Goal: Information Seeking & Learning: Compare options

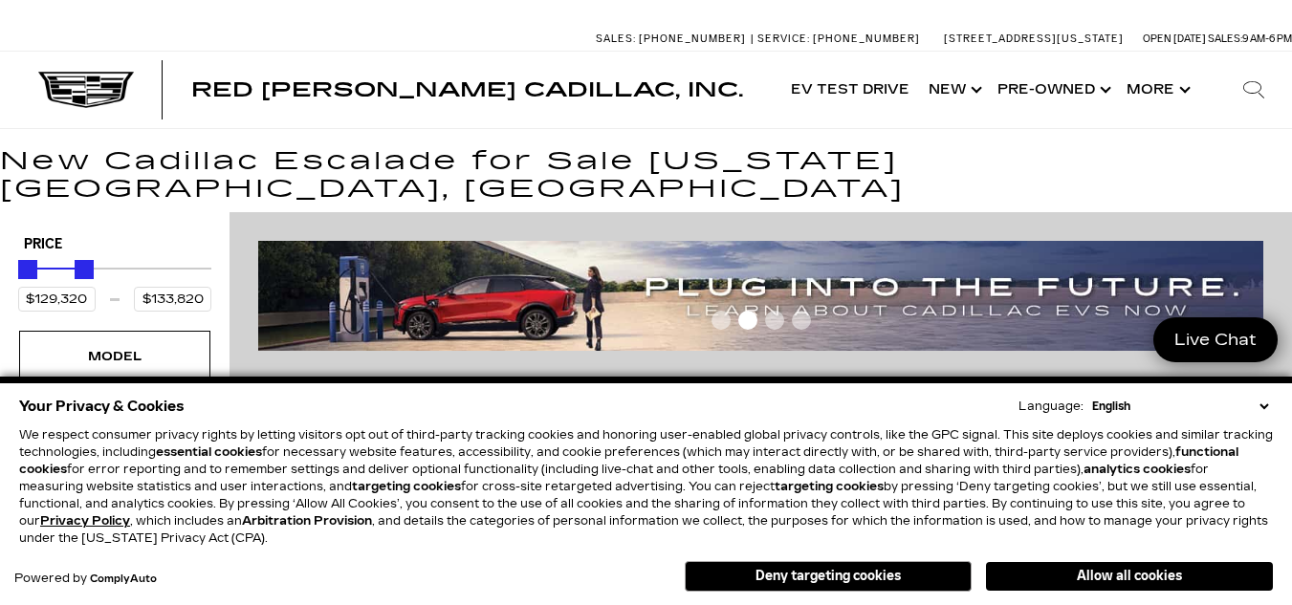
type input "$133,320"
drag, startPoint x: 196, startPoint y: 248, endPoint x: 74, endPoint y: 244, distance: 122.4
click at [74, 260] on div "Maximum Price" at bounding box center [77, 269] width 19 height 19
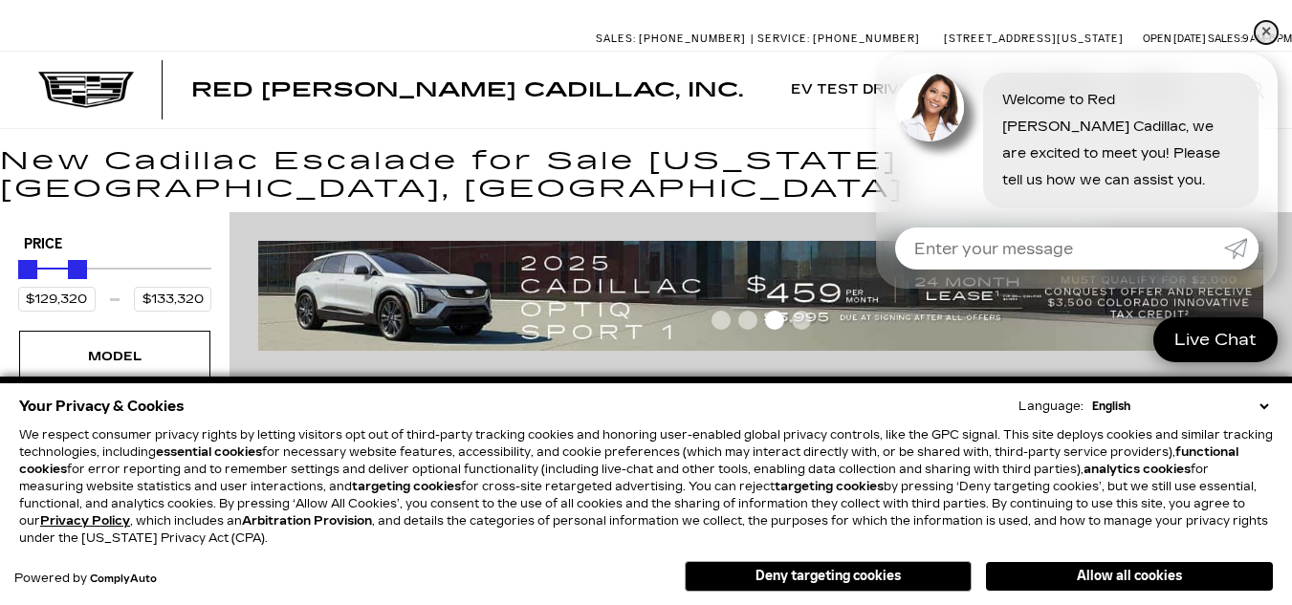
click at [1262, 30] on link "✕" at bounding box center [1265, 32] width 23 height 23
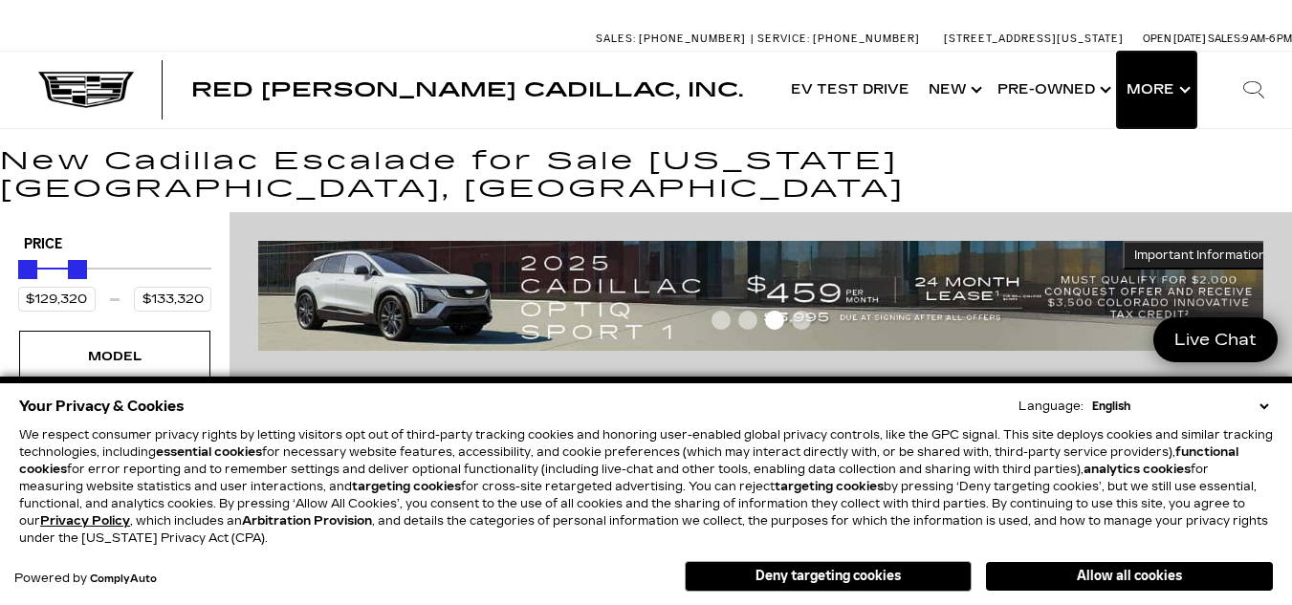
click at [1149, 86] on button "Show More" at bounding box center [1156, 90] width 79 height 76
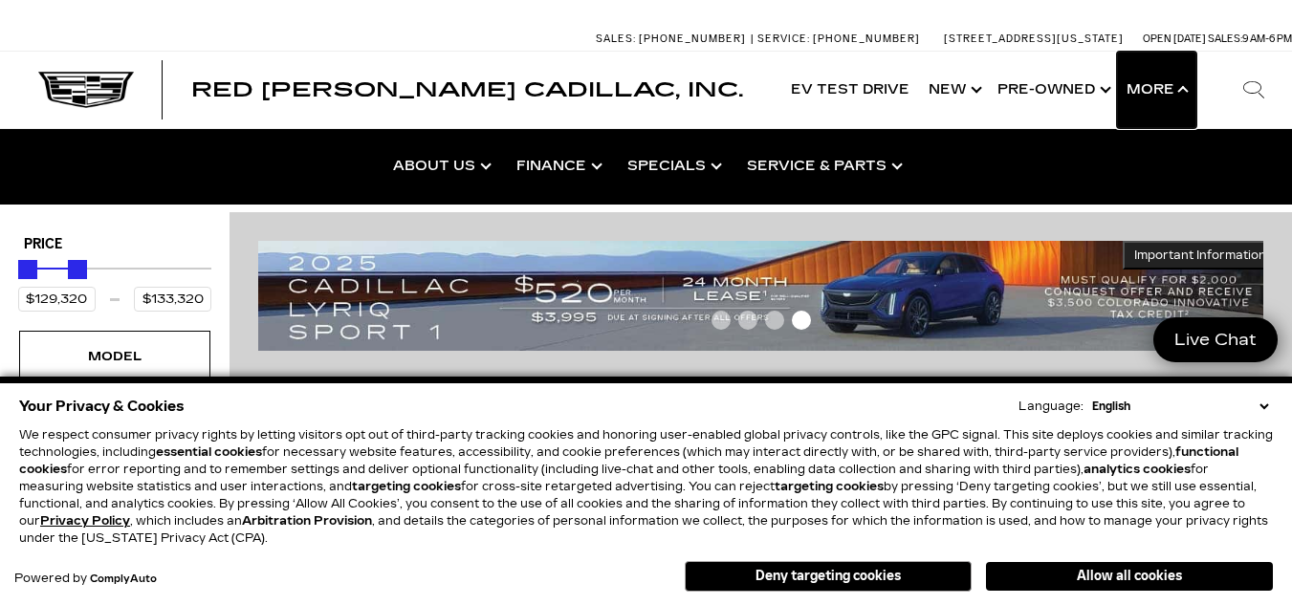
click at [1149, 86] on button "Show More" at bounding box center [1156, 90] width 79 height 76
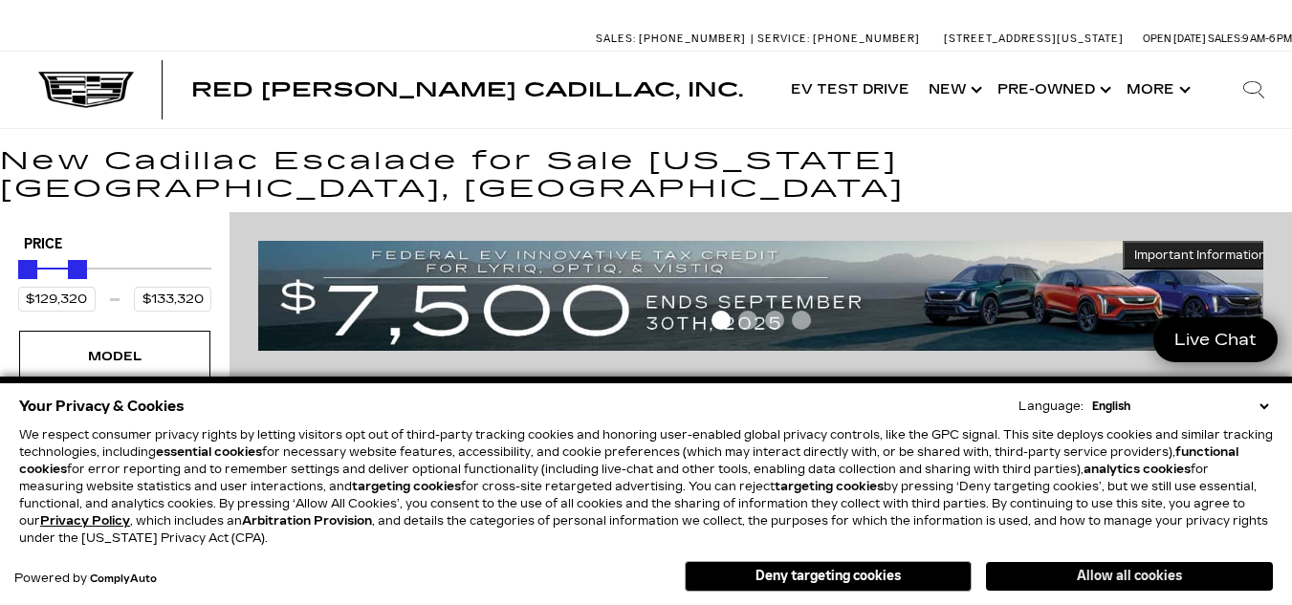
click at [1229, 580] on button "Allow all cookies" at bounding box center [1129, 576] width 287 height 29
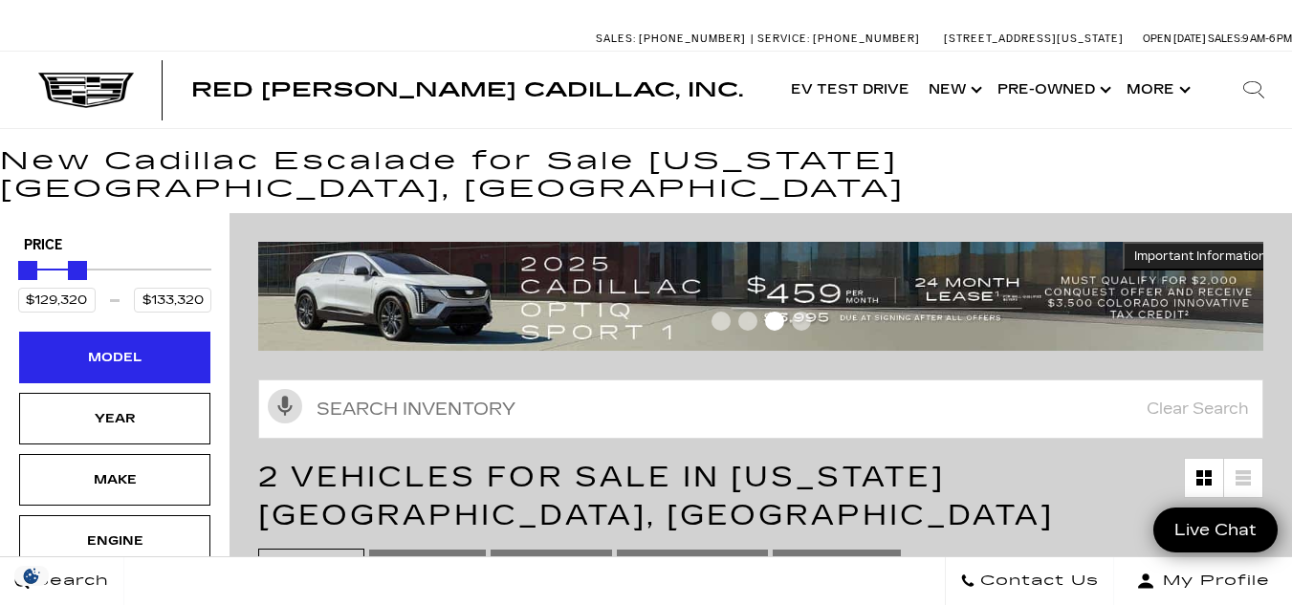
click at [133, 343] on div "Model" at bounding box center [114, 358] width 191 height 52
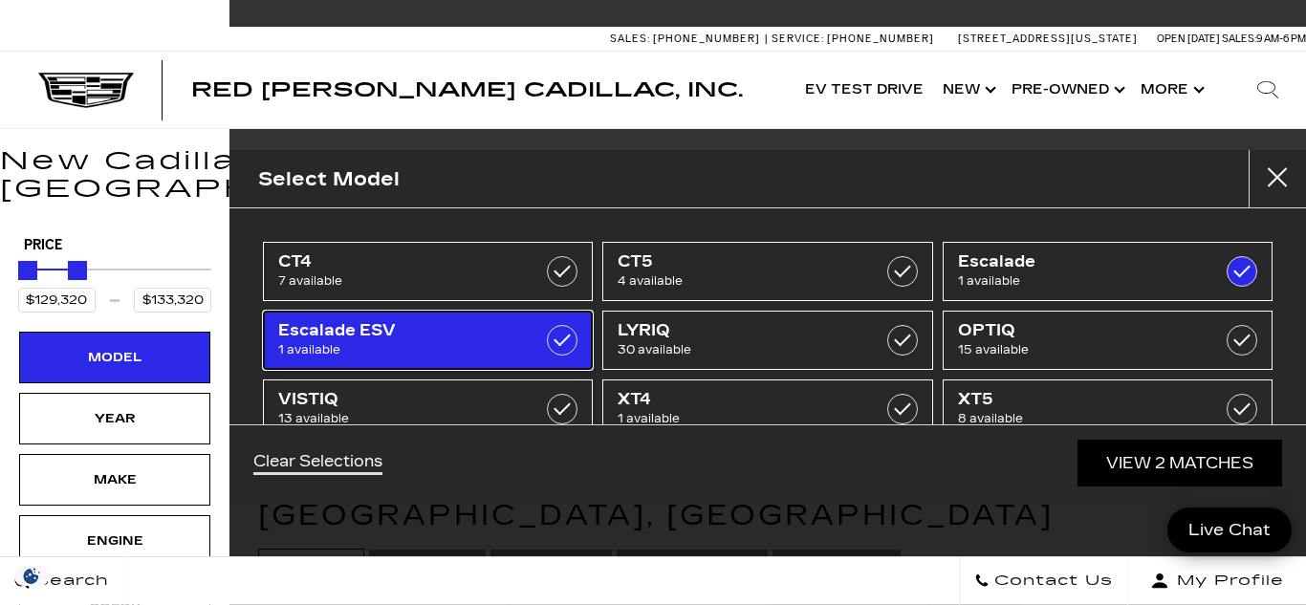
click at [552, 343] on label at bounding box center [562, 340] width 31 height 31
type input "$131,969"
checkbox input "false"
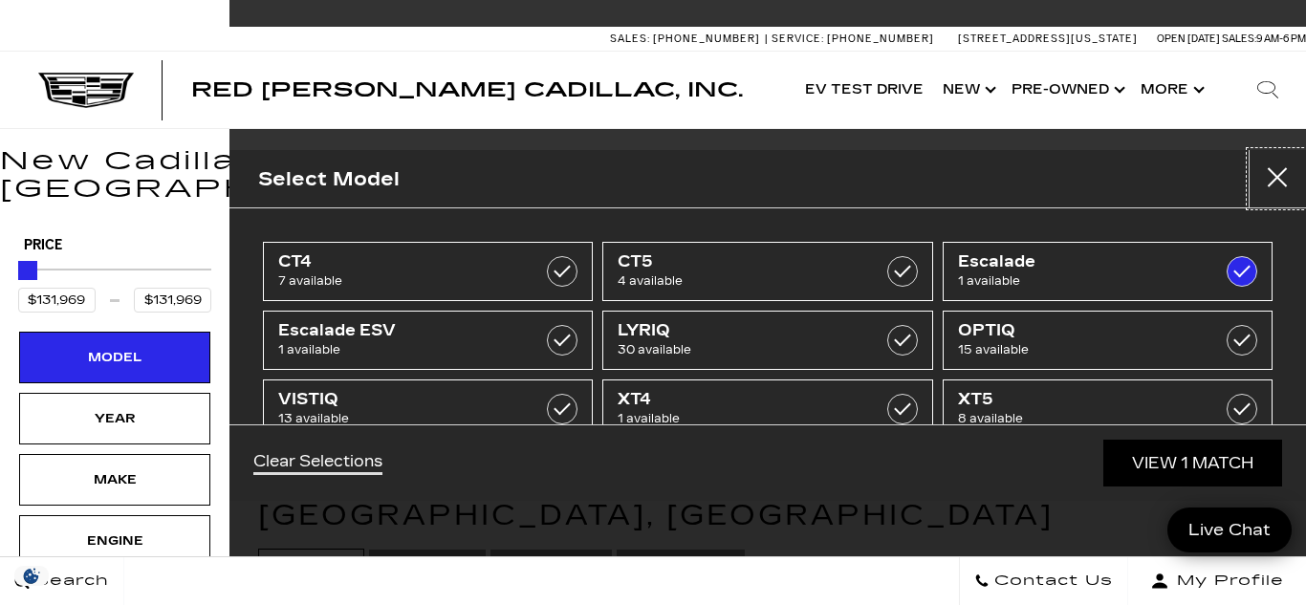
click at [1278, 173] on button "Close" at bounding box center [1277, 178] width 57 height 57
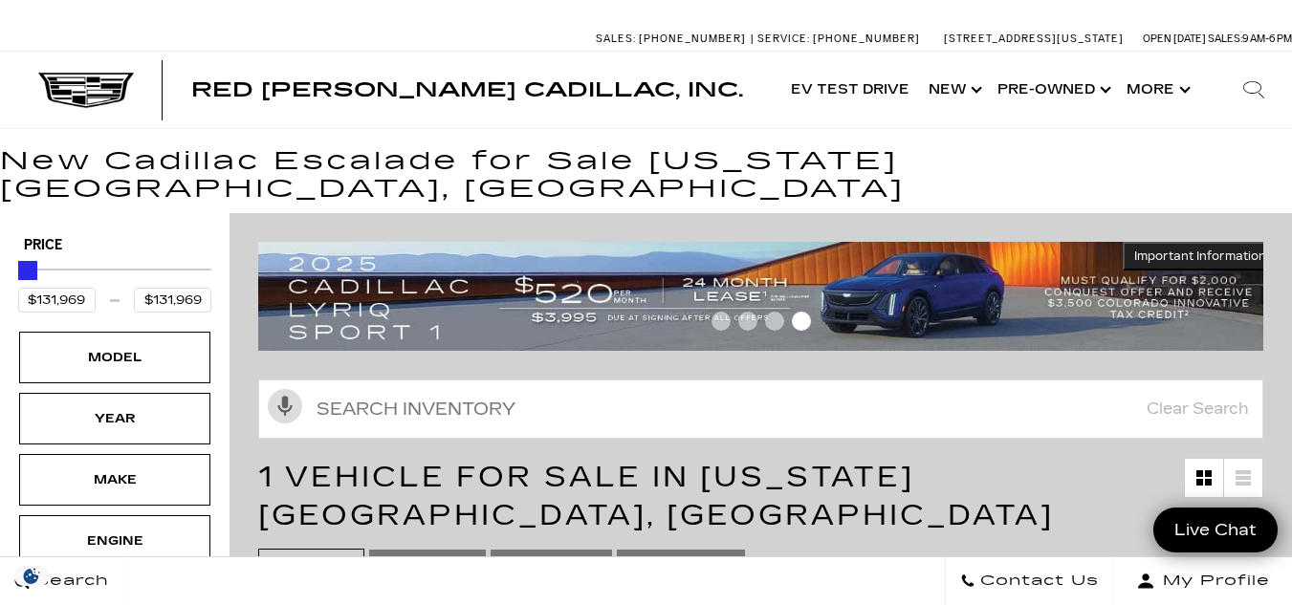
click at [1278, 173] on h1 "New Cadillac Escalade for Sale [US_STATE][GEOGRAPHIC_DATA], [GEOGRAPHIC_DATA]" at bounding box center [646, 175] width 1292 height 54
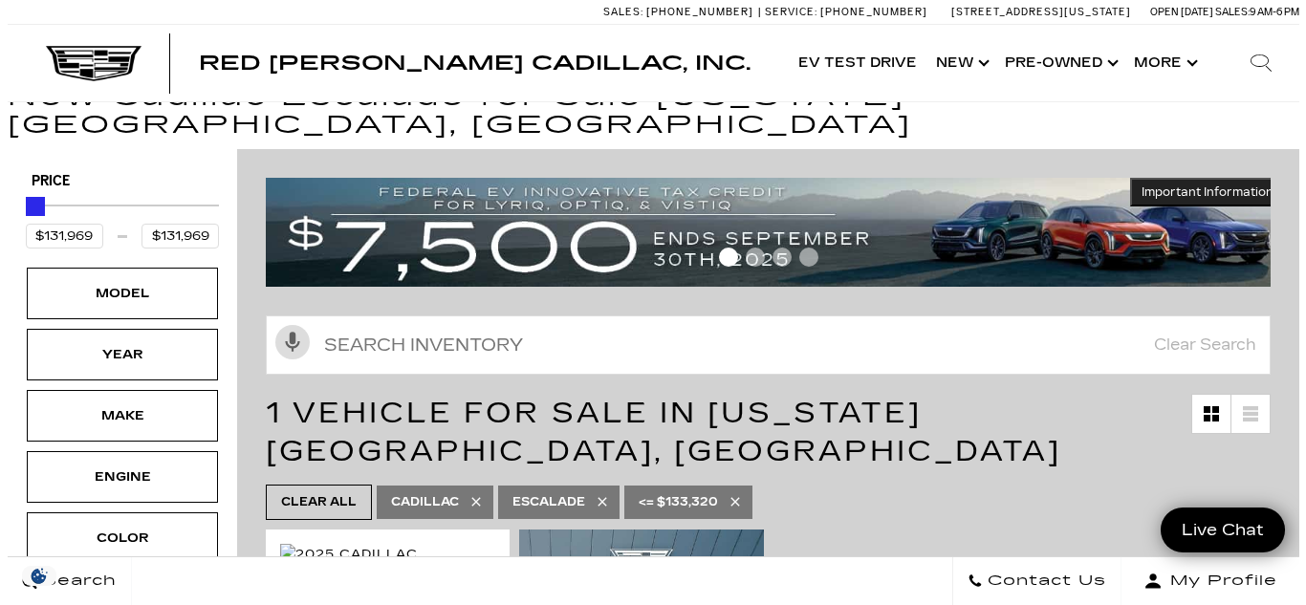
scroll to position [127, 0]
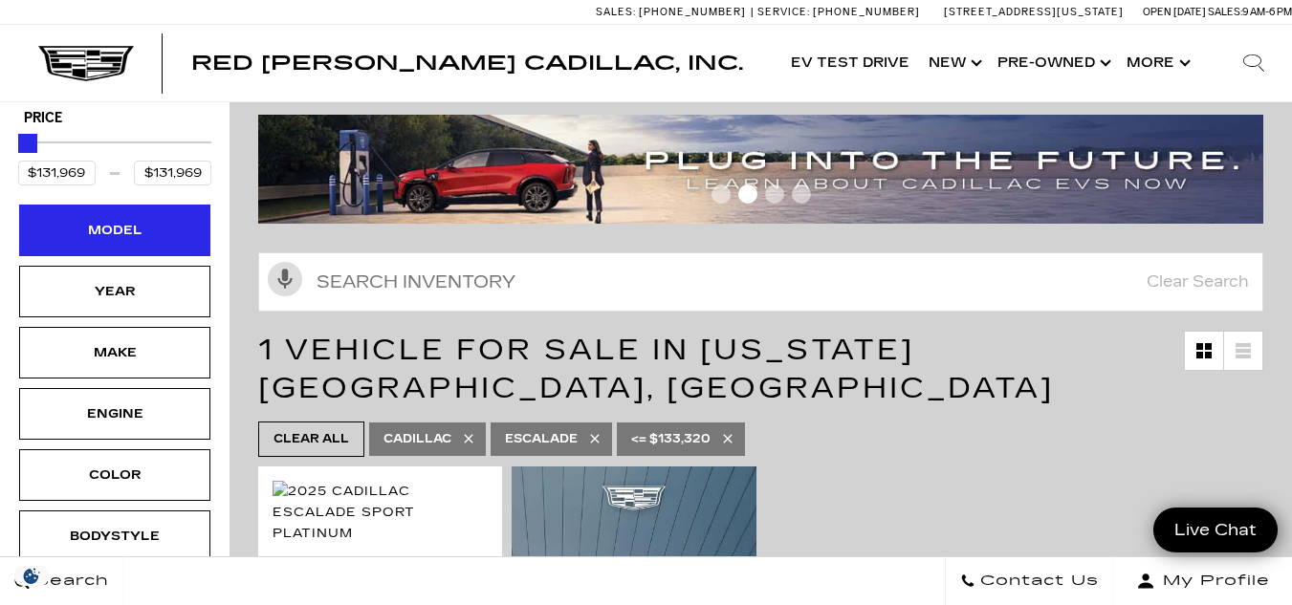
click at [119, 220] on div "Model" at bounding box center [115, 230] width 96 height 21
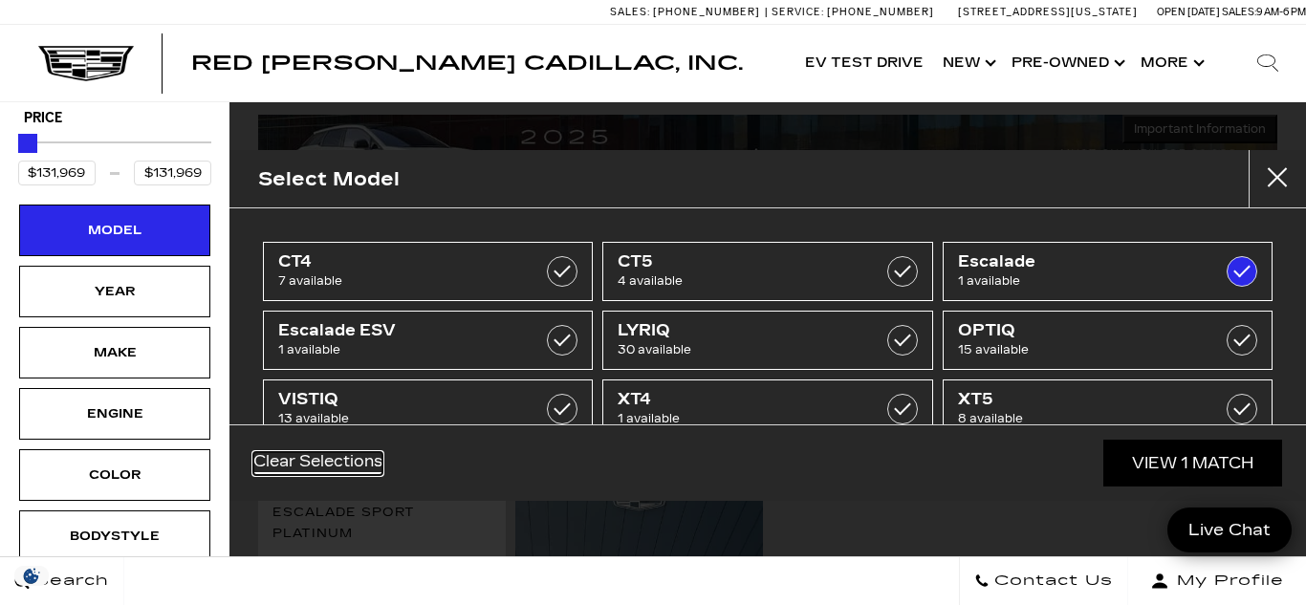
click at [341, 460] on link "Clear Selections" at bounding box center [317, 463] width 129 height 23
type input "$45,985"
type input "$133,320"
checkbox input "false"
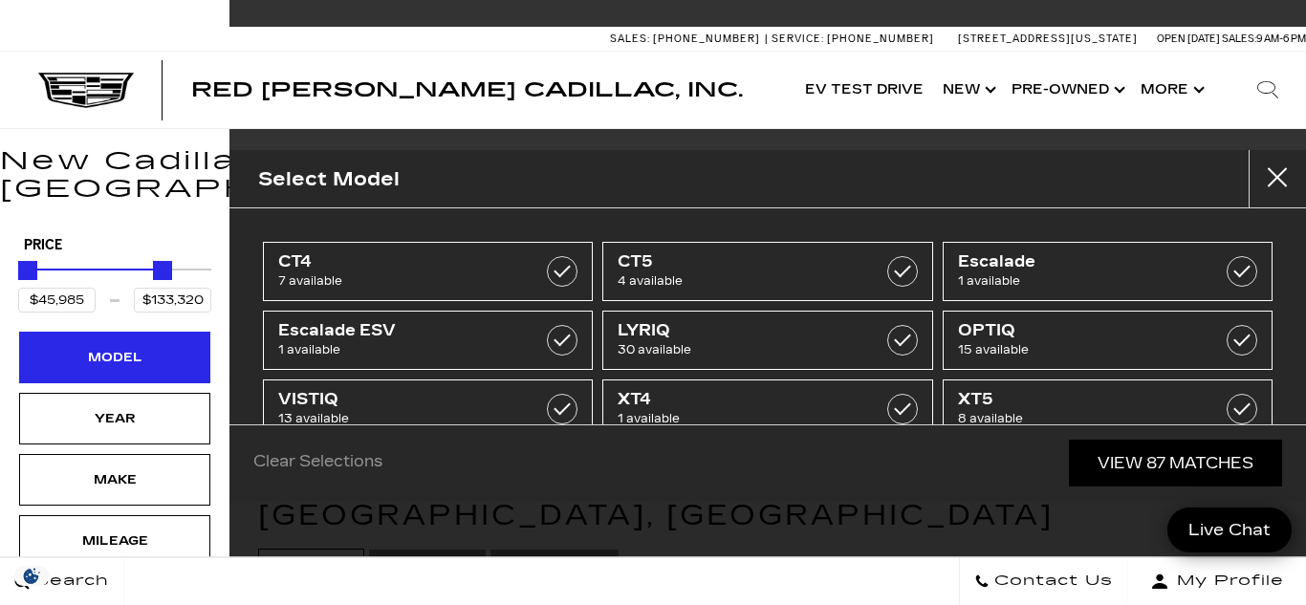
click at [106, 347] on div "Model" at bounding box center [115, 357] width 96 height 21
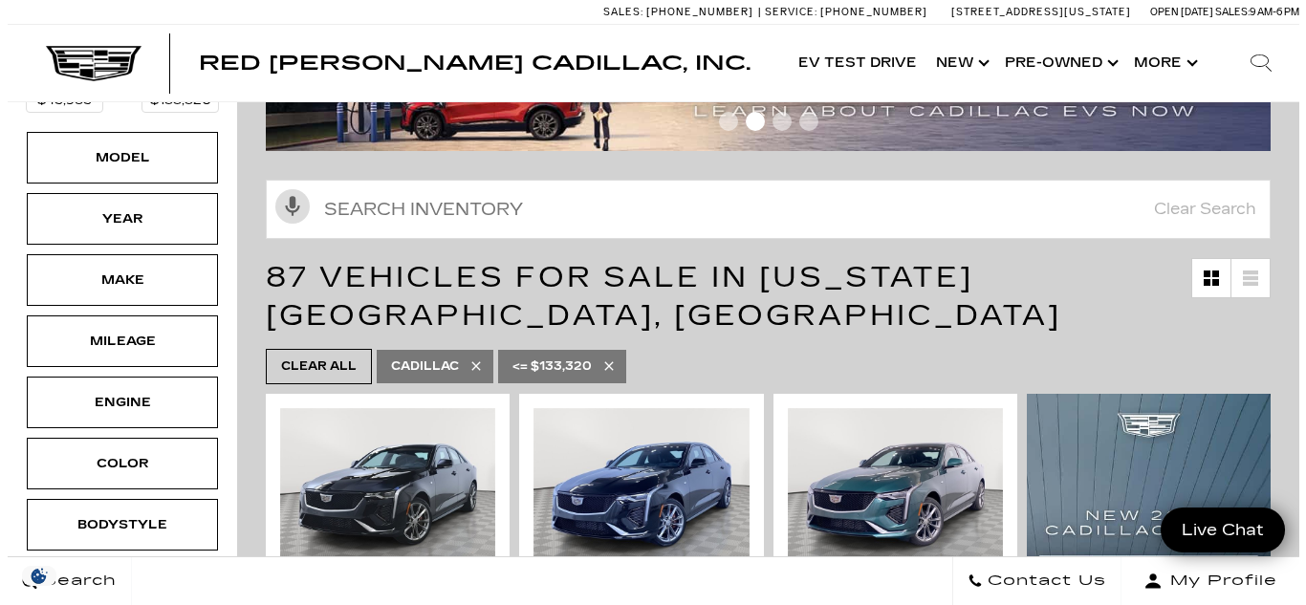
scroll to position [306, 0]
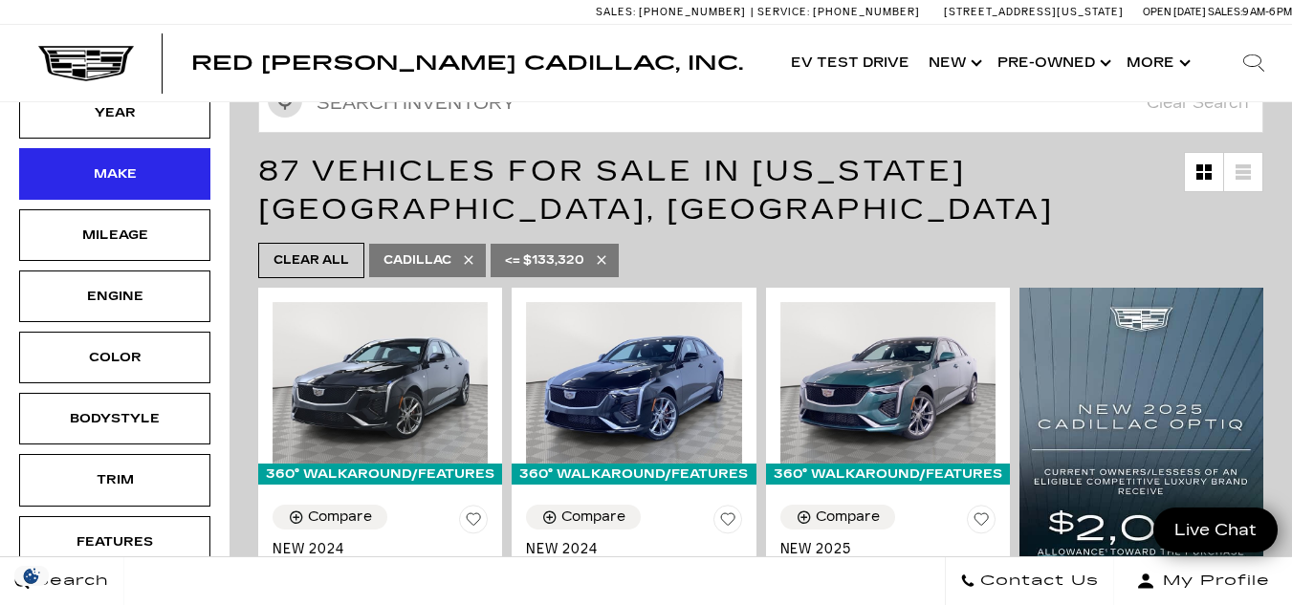
click at [120, 163] on div "Make" at bounding box center [115, 173] width 96 height 21
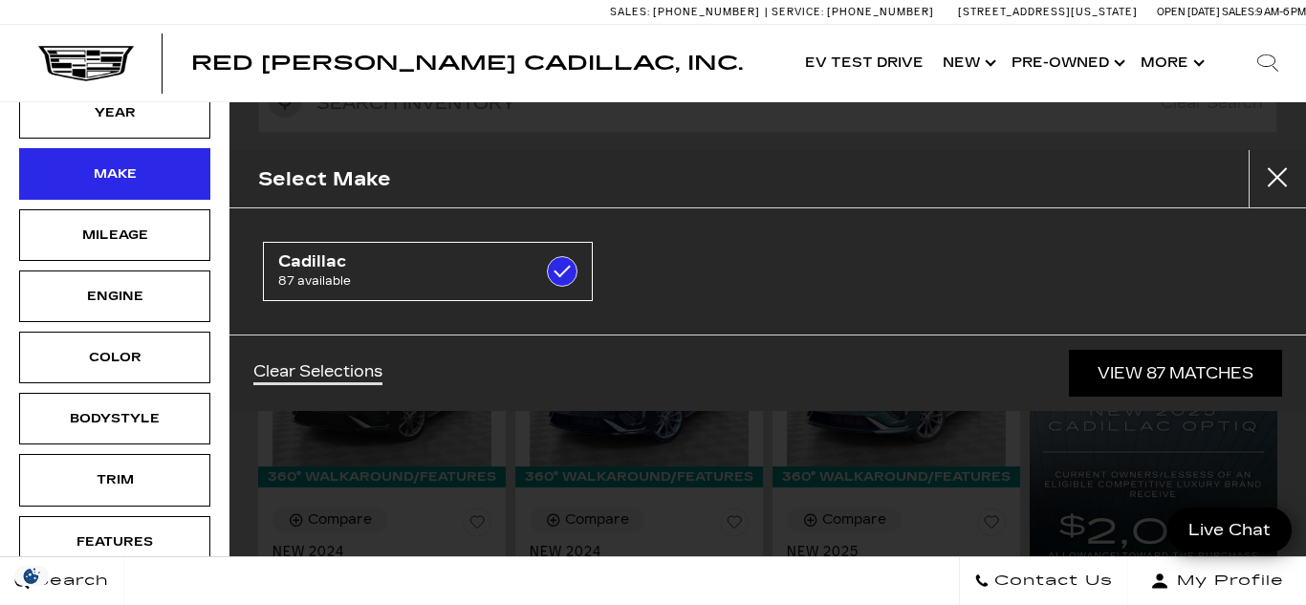
click at [120, 163] on div "Make" at bounding box center [115, 173] width 96 height 21
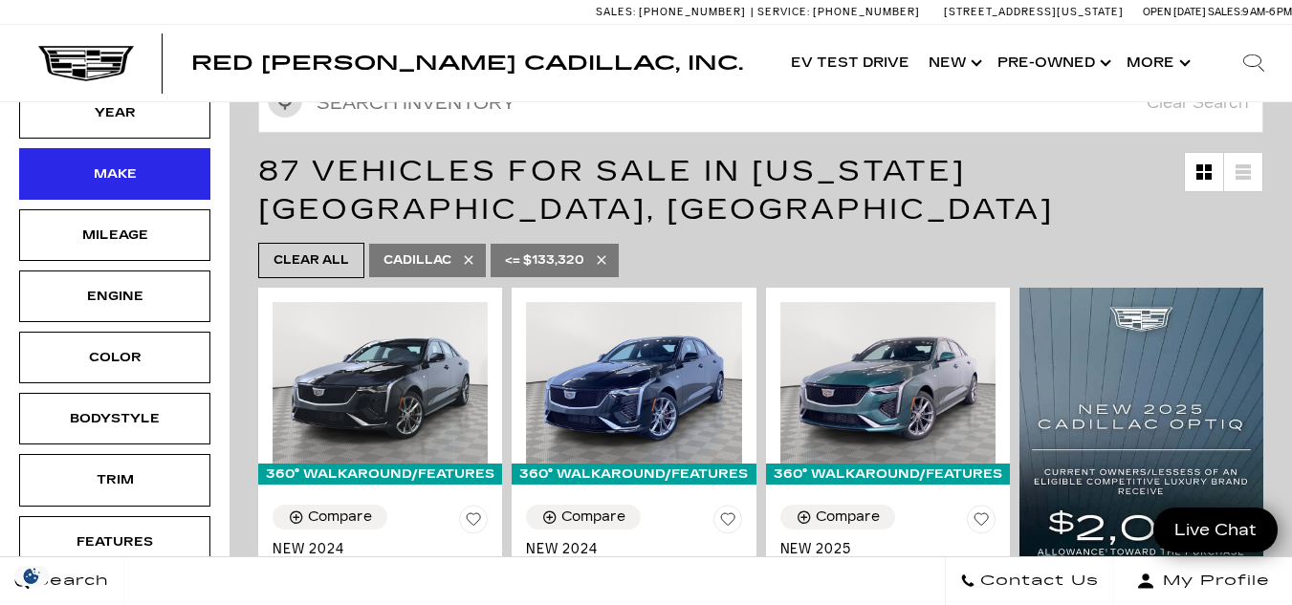
click at [120, 163] on div "Make" at bounding box center [115, 173] width 96 height 21
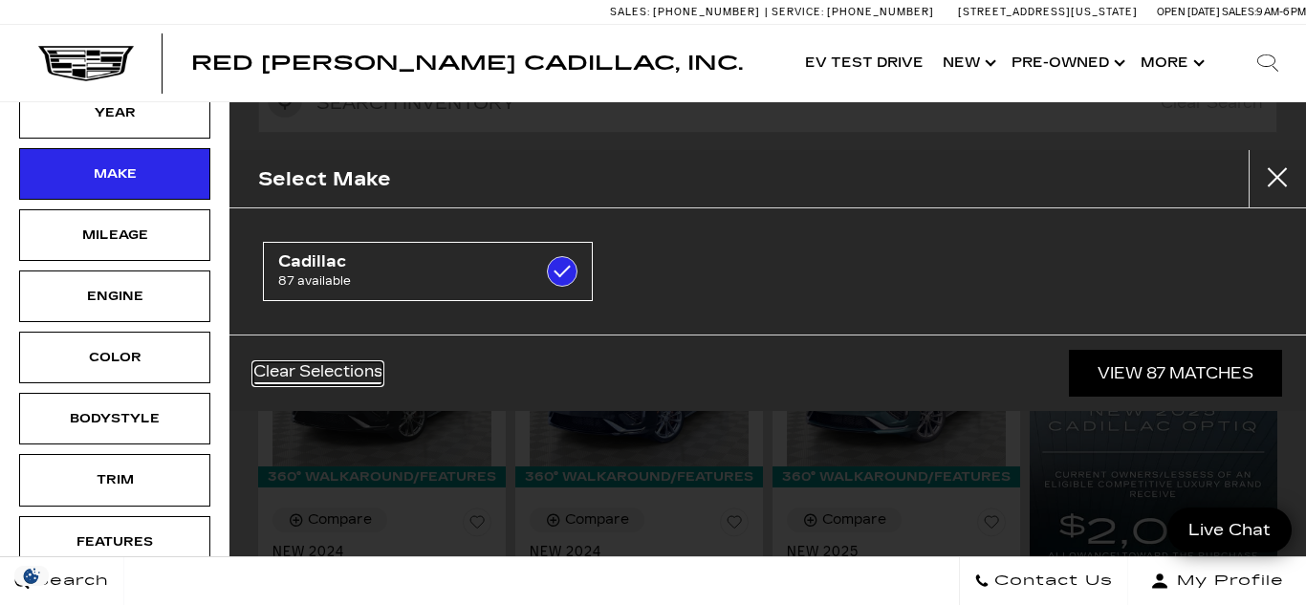
click at [361, 365] on link "Clear Selections" at bounding box center [317, 373] width 129 height 23
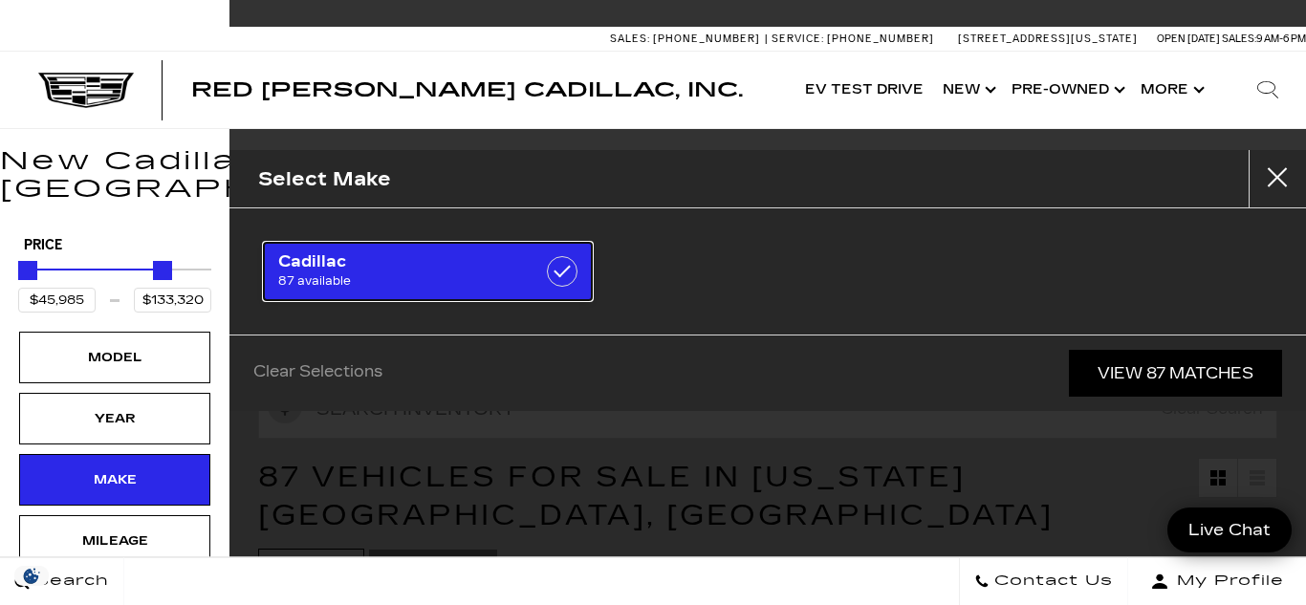
click at [556, 269] on label at bounding box center [562, 271] width 31 height 31
checkbox input "true"
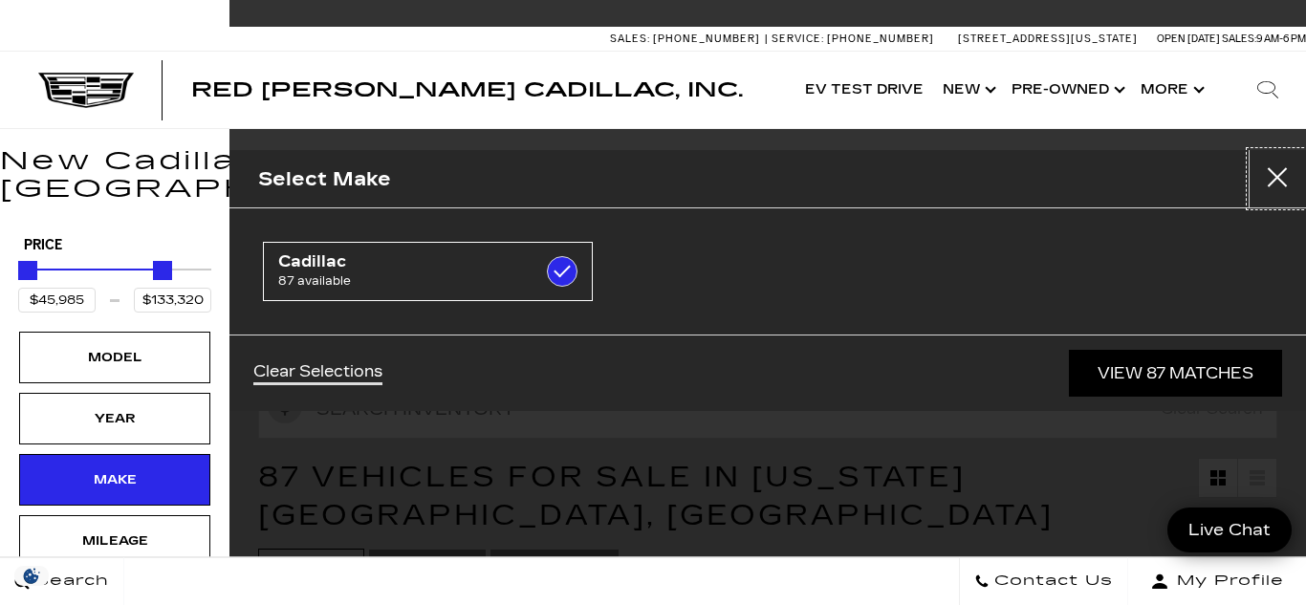
click at [1291, 180] on button "Close" at bounding box center [1277, 178] width 57 height 57
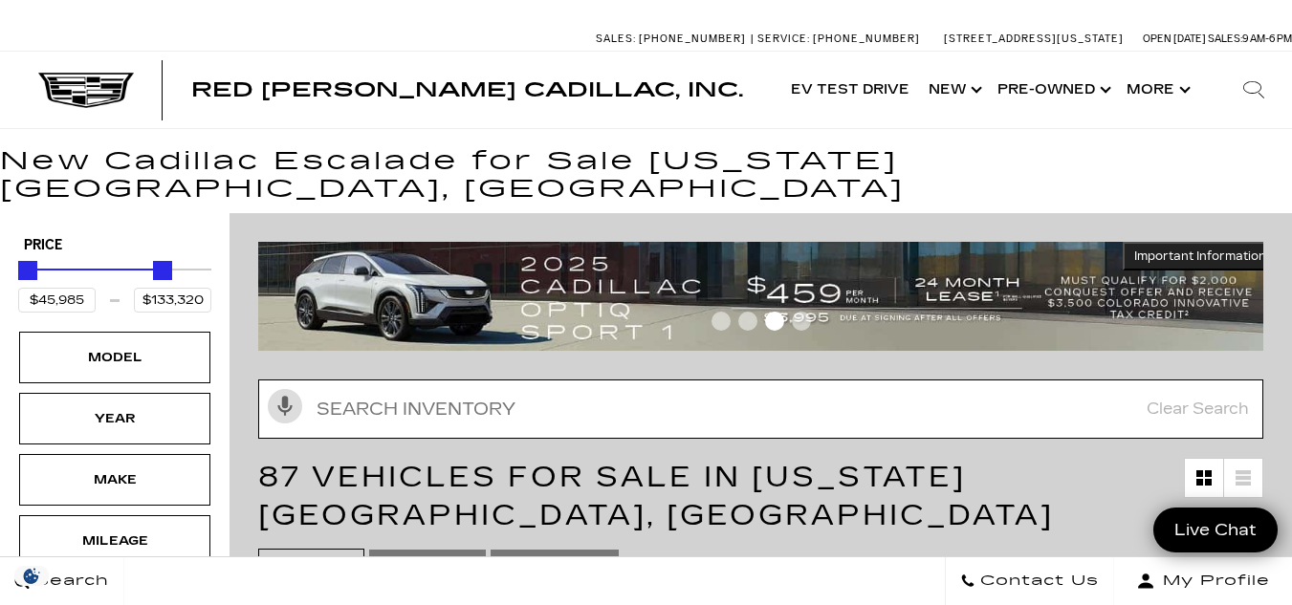
click at [820, 394] on input "Search Inventory" at bounding box center [760, 409] width 1005 height 59
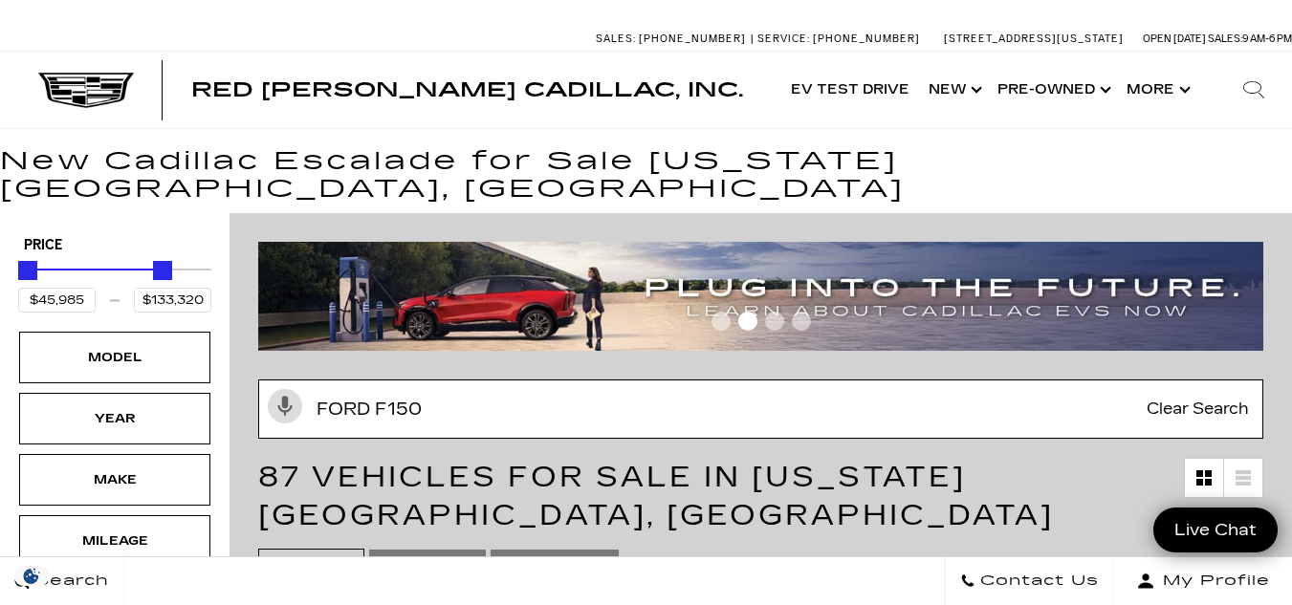
type input "ford f150"
type input "$60,334"
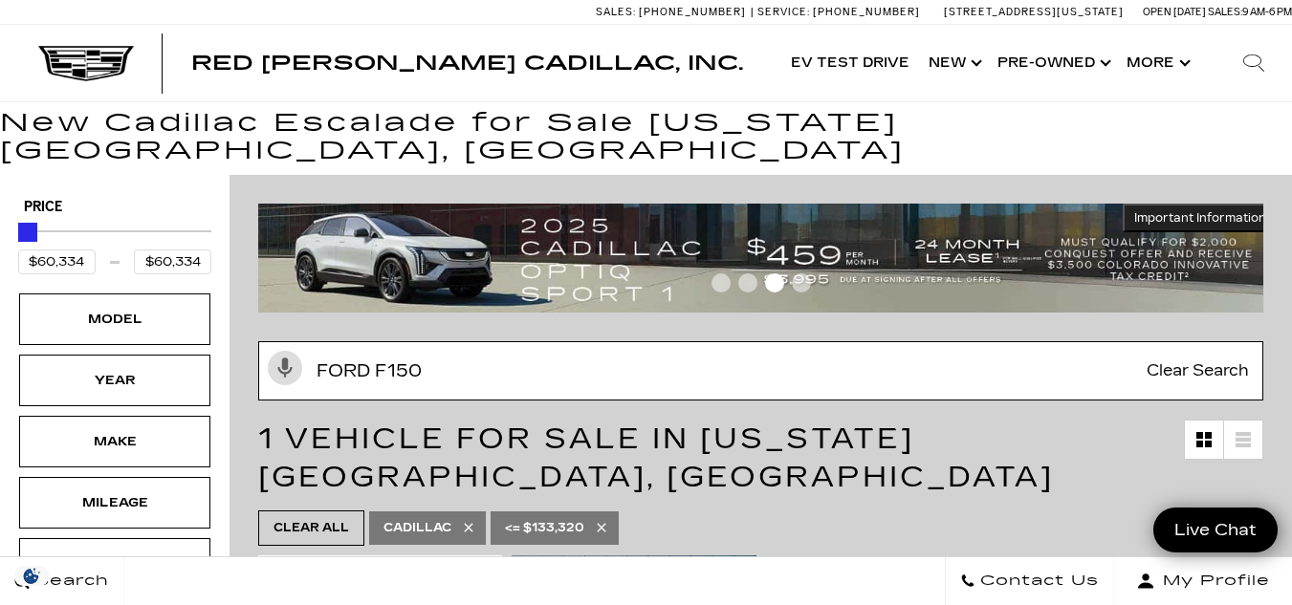
scroll to position [141, 0]
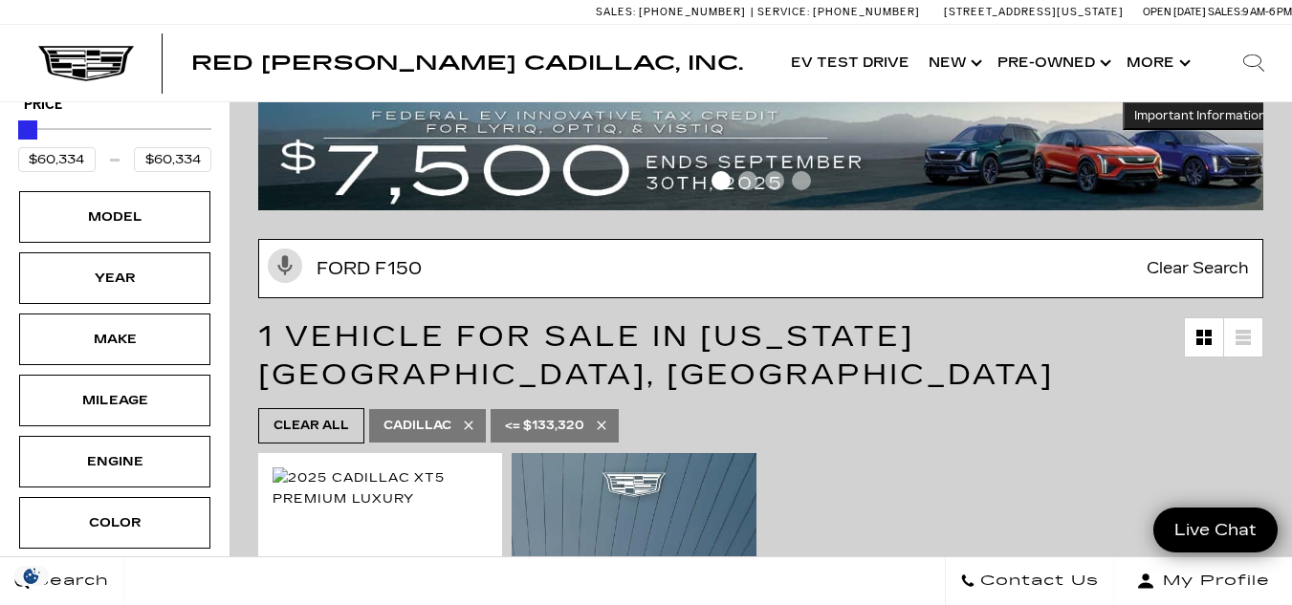
click at [905, 247] on input "ford f150" at bounding box center [760, 268] width 1005 height 59
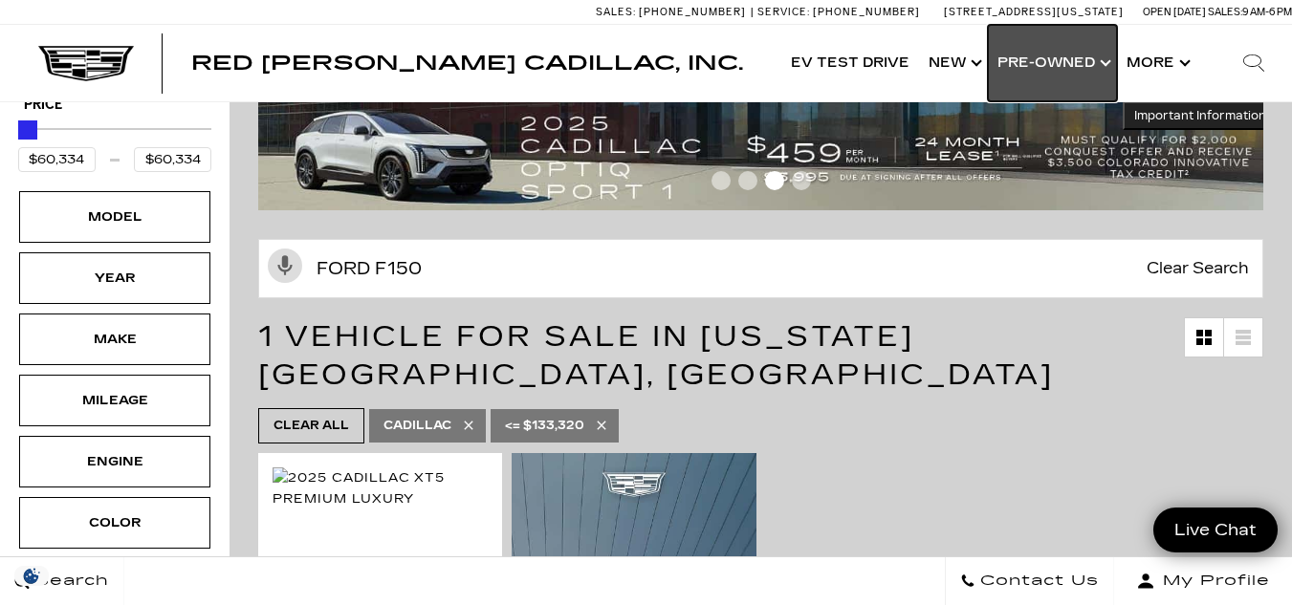
click at [1051, 61] on link "Show Pre-Owned" at bounding box center [1052, 63] width 129 height 76
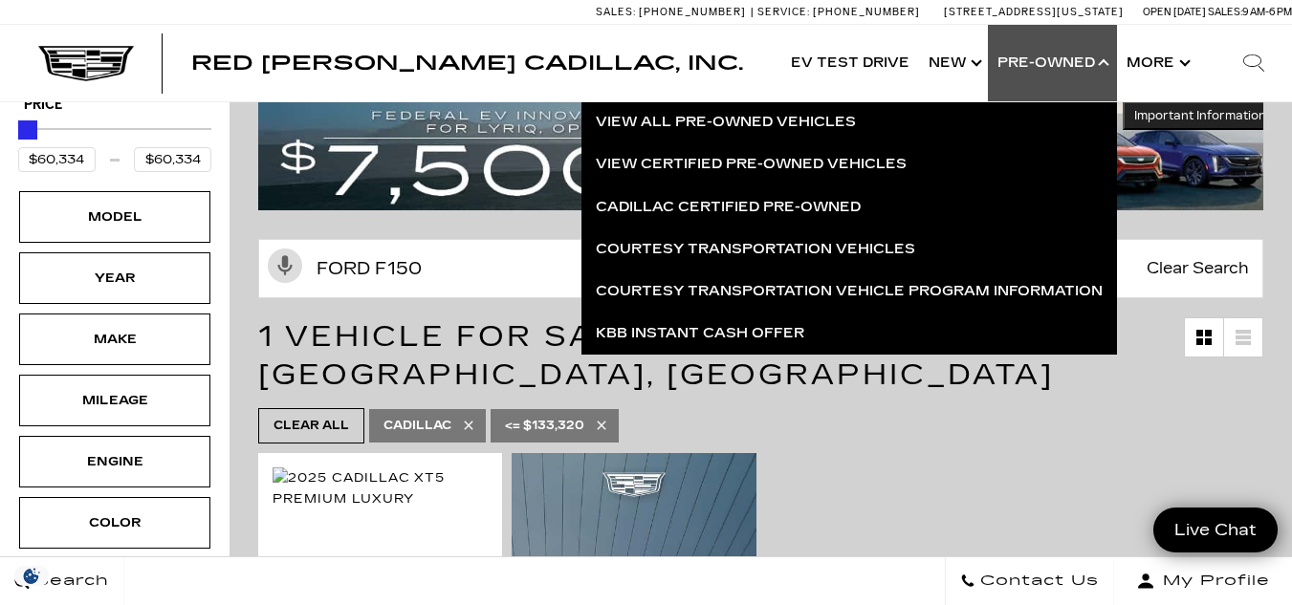
click at [659, 39] on div "Red [PERSON_NAME] Cadillac, Inc. Accessible Menu EV Test Drive Show New Cadilla…" at bounding box center [646, 63] width 1292 height 76
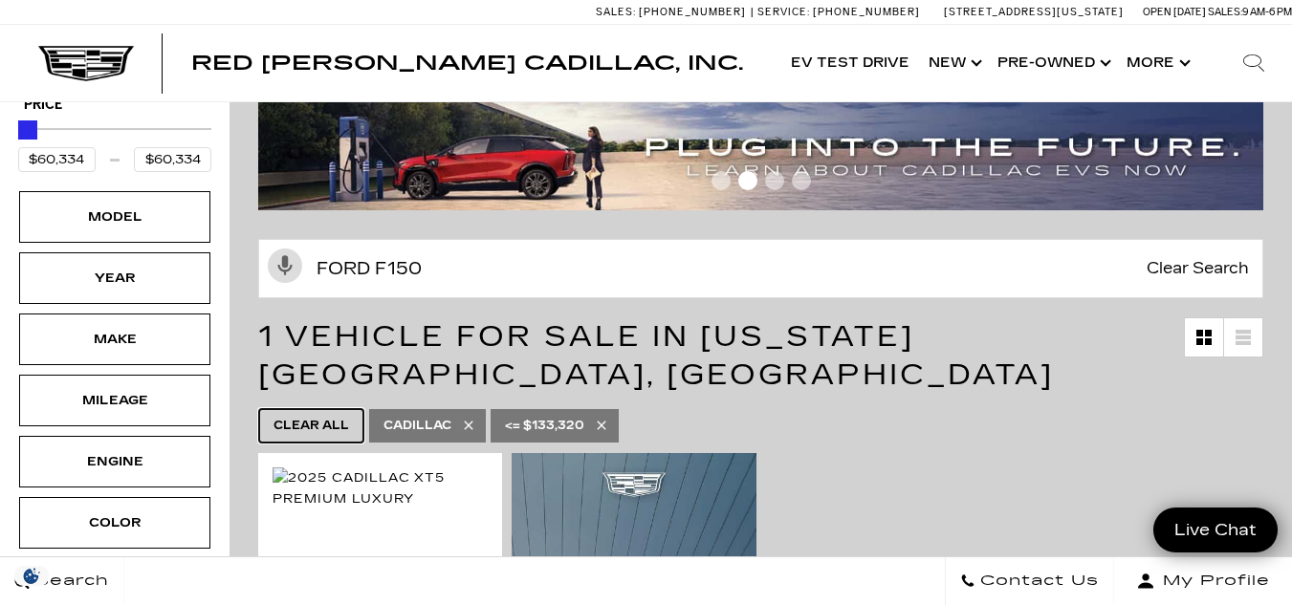
click at [334, 414] on span "Clear All" at bounding box center [311, 426] width 76 height 24
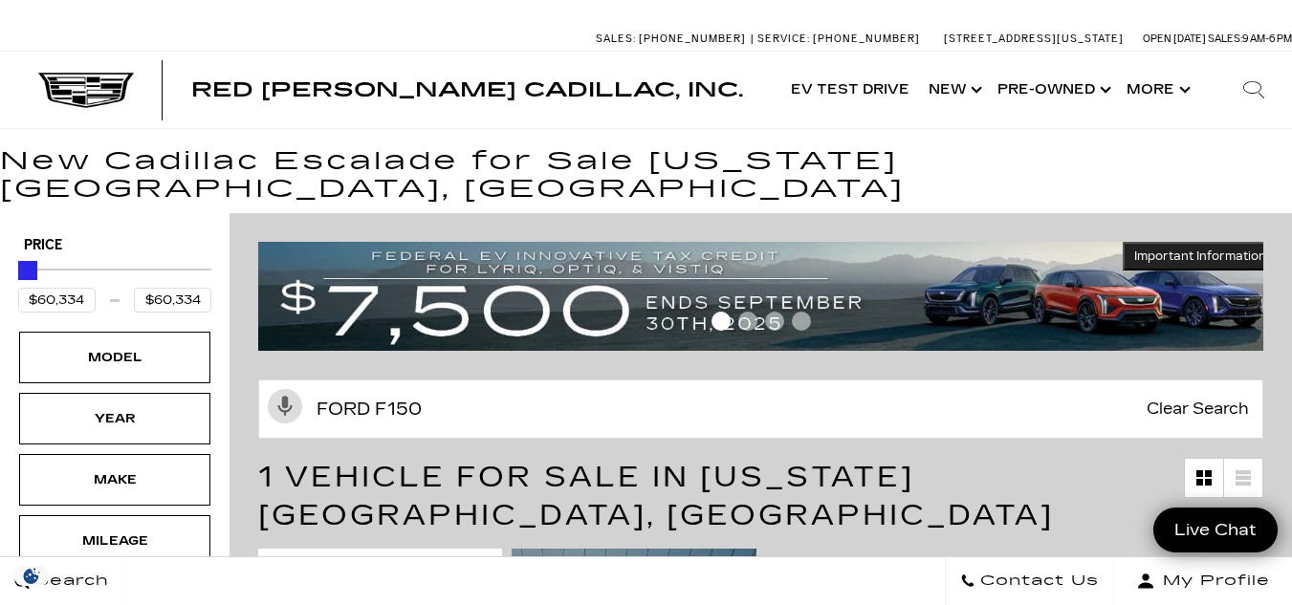
drag, startPoint x: 25, startPoint y: 249, endPoint x: 11, endPoint y: 249, distance: 13.4
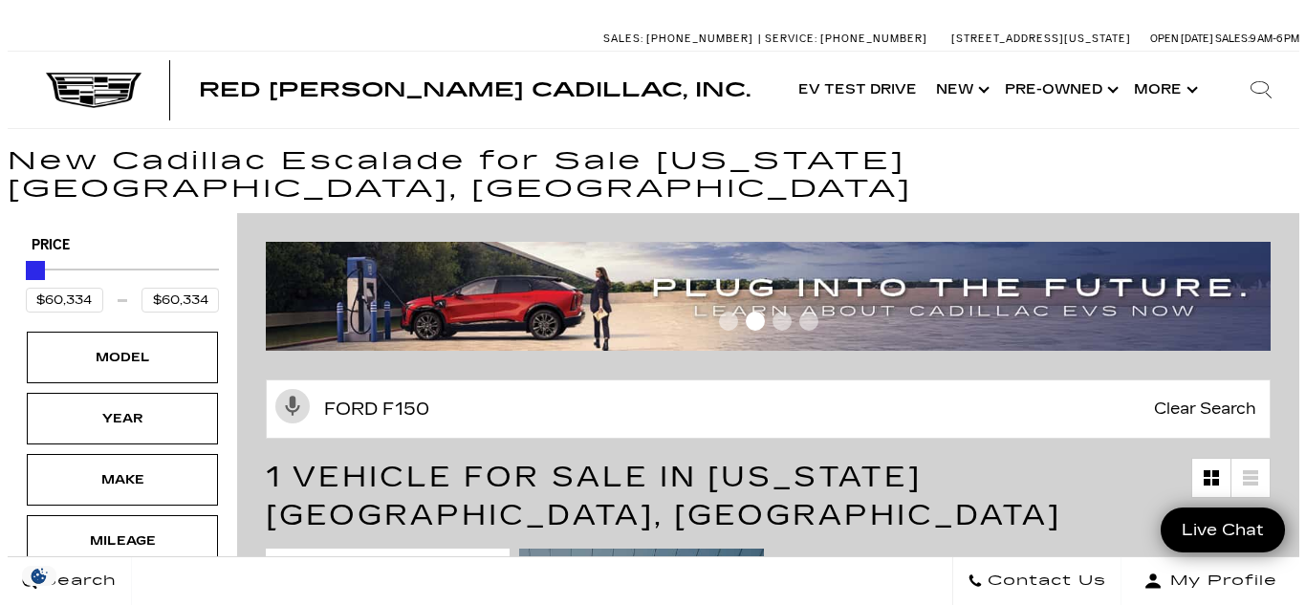
scroll to position [139, 0]
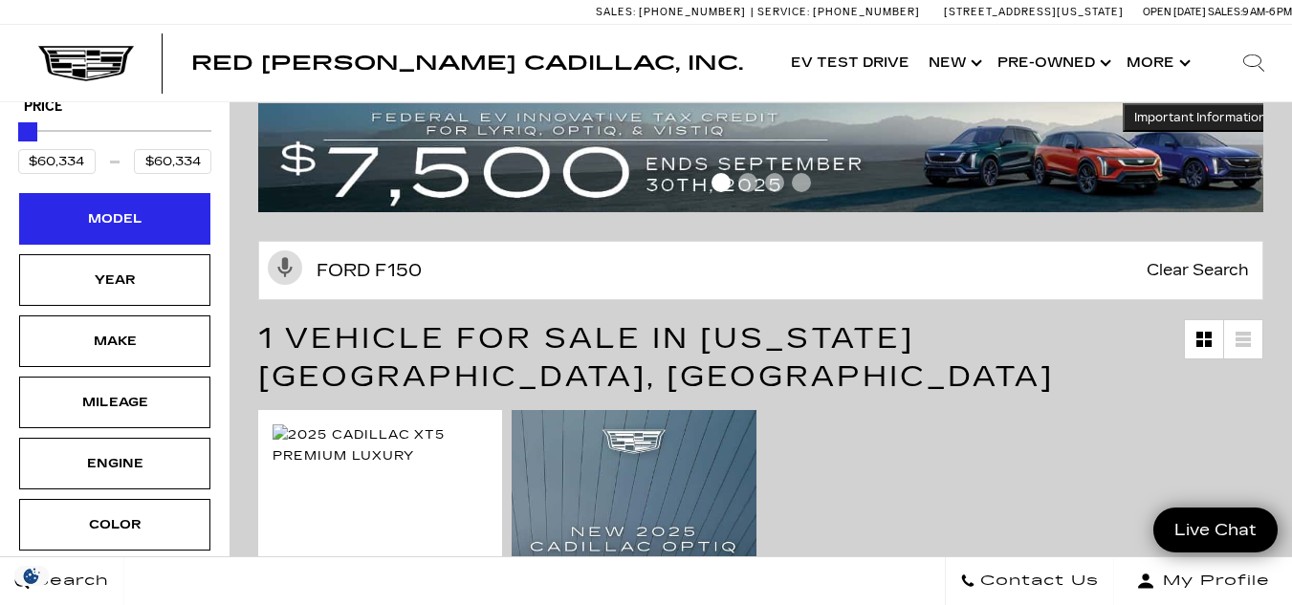
click at [130, 204] on div "Model" at bounding box center [114, 219] width 191 height 52
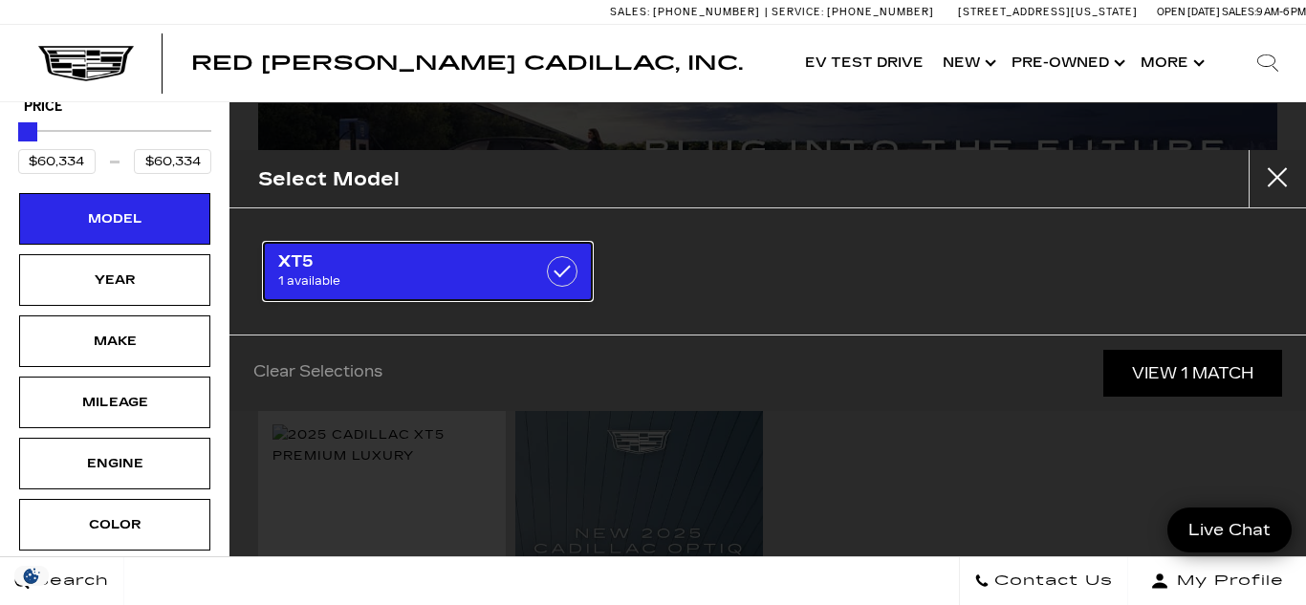
click at [561, 267] on label at bounding box center [562, 271] width 31 height 31
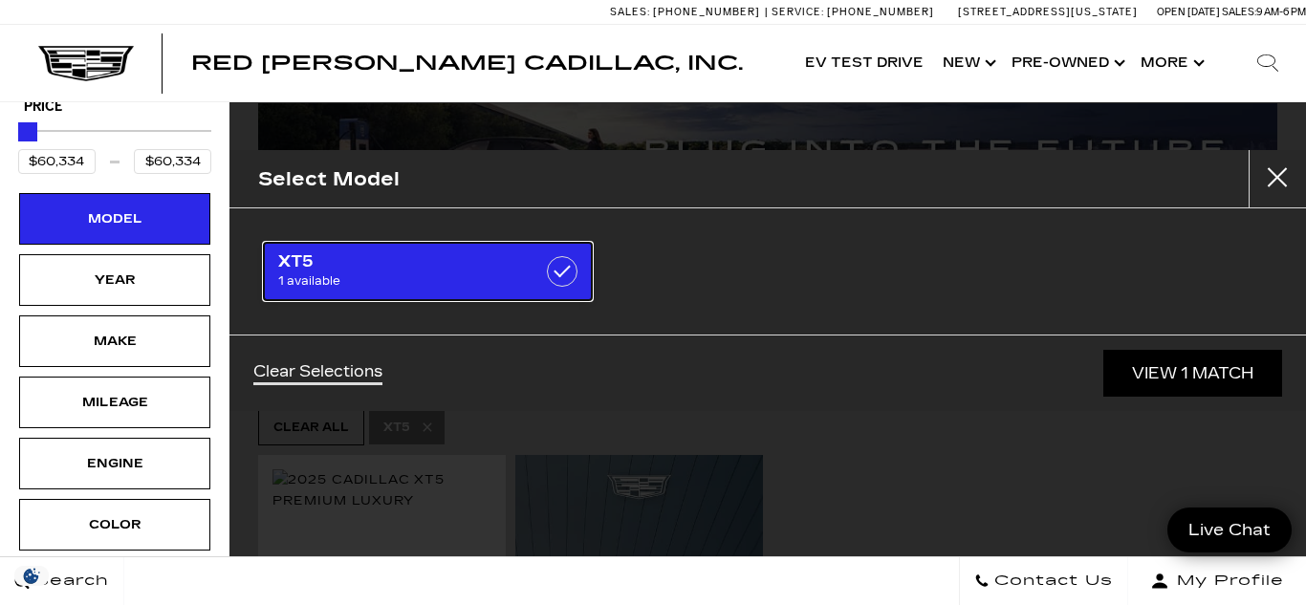
checkbox input "true"
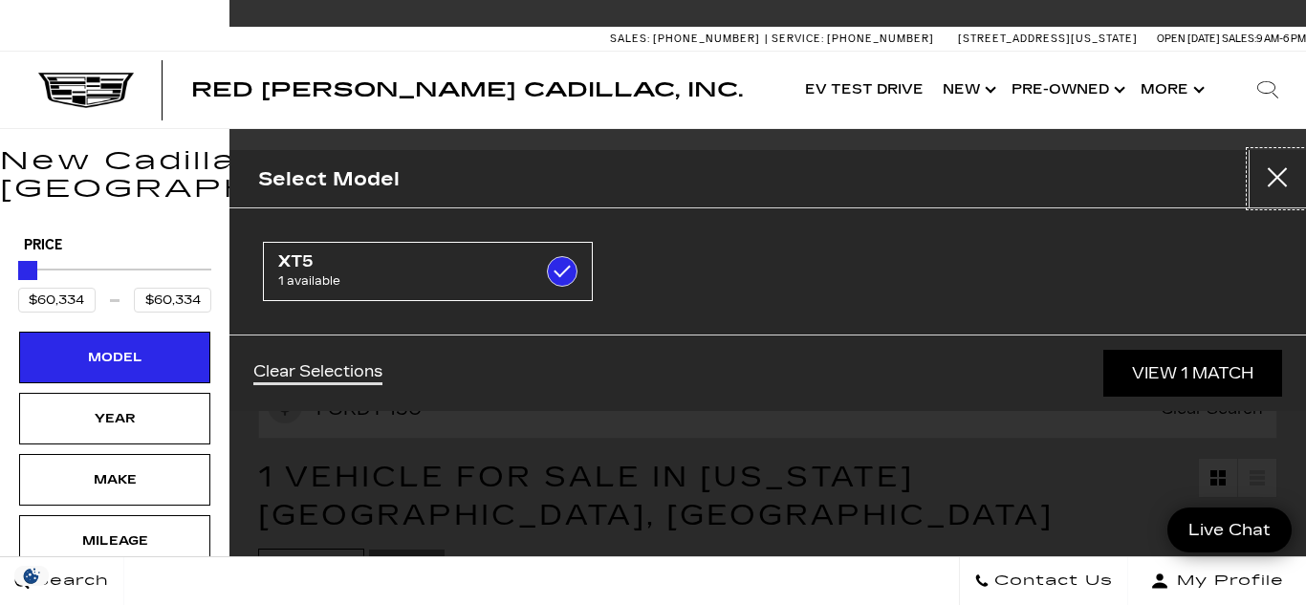
click at [1275, 169] on button "Close" at bounding box center [1277, 178] width 57 height 57
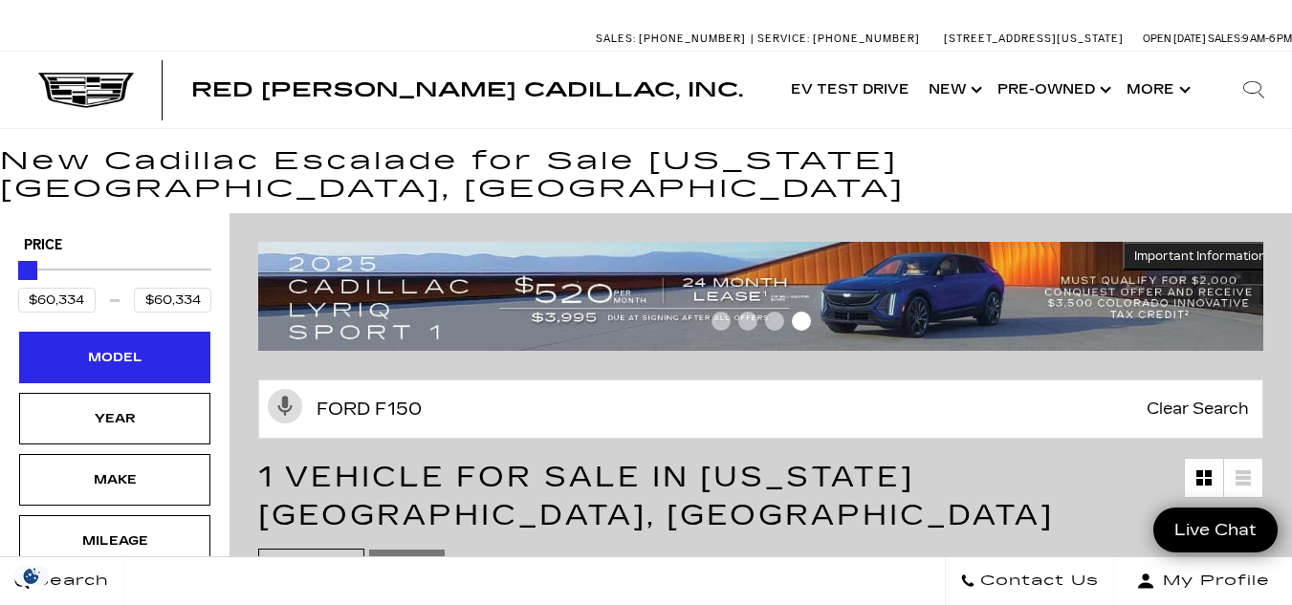
click at [120, 347] on div "Model" at bounding box center [115, 357] width 96 height 21
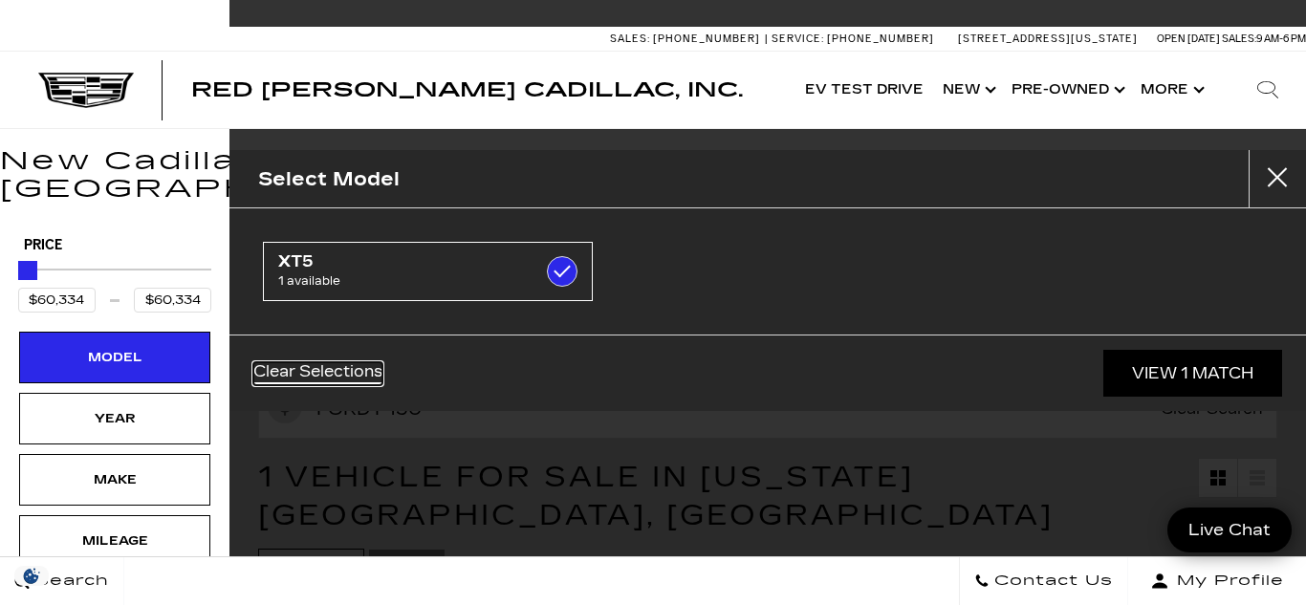
click at [334, 381] on link "Clear Selections" at bounding box center [317, 373] width 129 height 23
checkbox input "false"
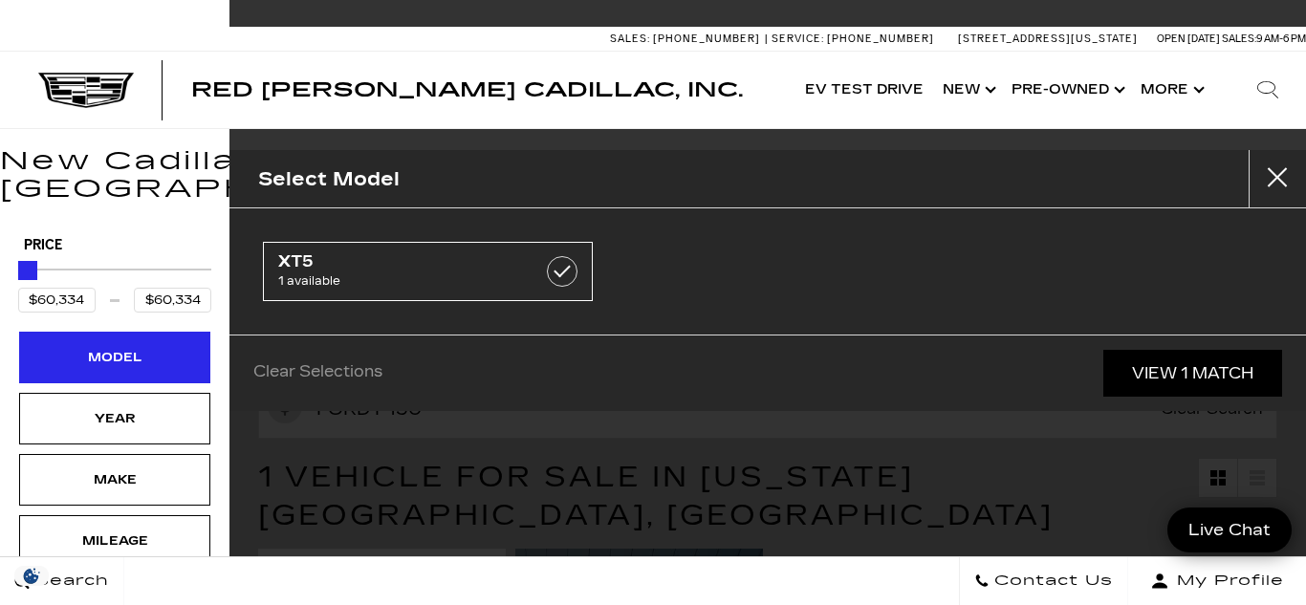
click at [75, 347] on div "Model" at bounding box center [115, 357] width 96 height 21
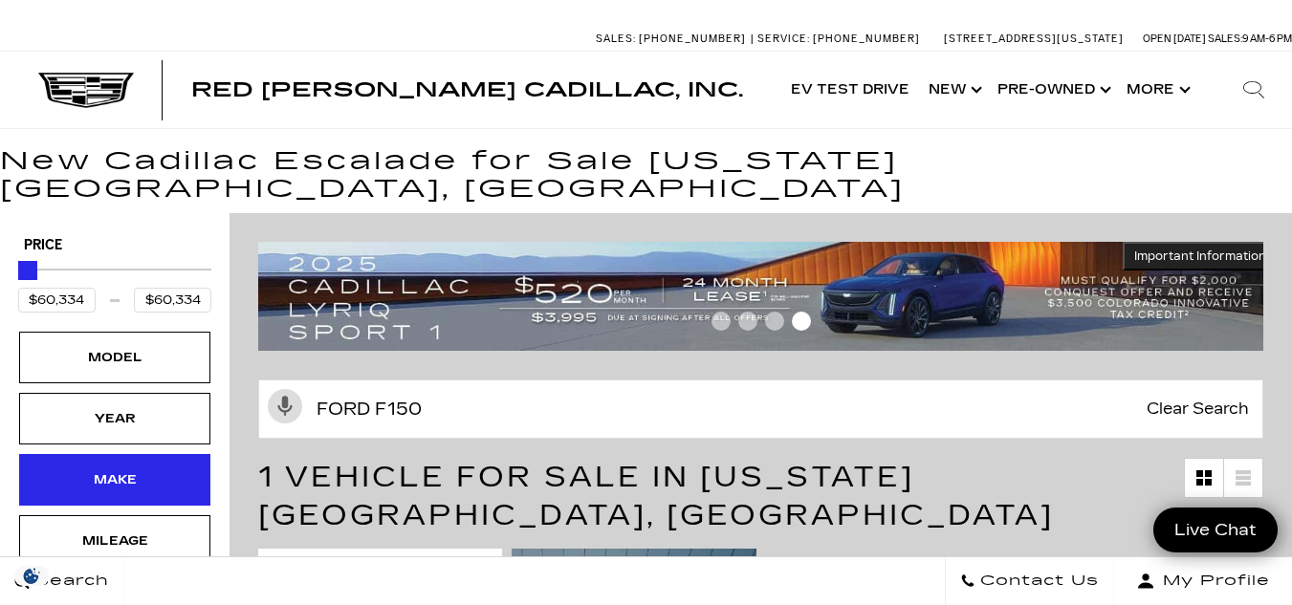
click at [127, 466] on div "Make" at bounding box center [114, 480] width 191 height 52
